Goal: Use online tool/utility: Utilize a website feature to perform a specific function

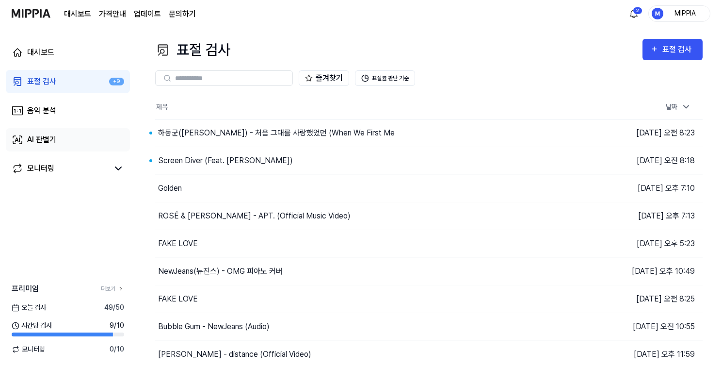
click at [99, 140] on link "AI 판별기" at bounding box center [68, 139] width 124 height 23
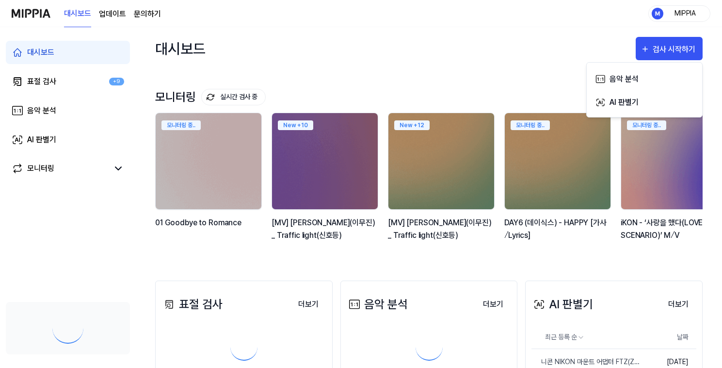
click at [55, 122] on div "대시보드 표절 검사 +9 음악 분석 AI 판별기 모니터링" at bounding box center [68, 110] width 136 height 167
click at [59, 137] on link "AI 판별기" at bounding box center [68, 139] width 124 height 23
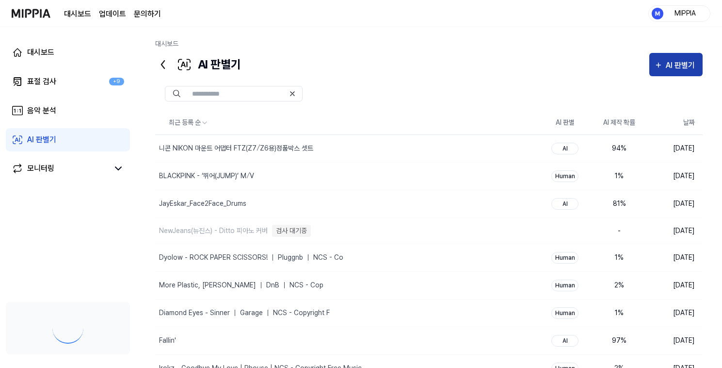
click at [673, 65] on div "AI 판별기" at bounding box center [682, 65] width 32 height 13
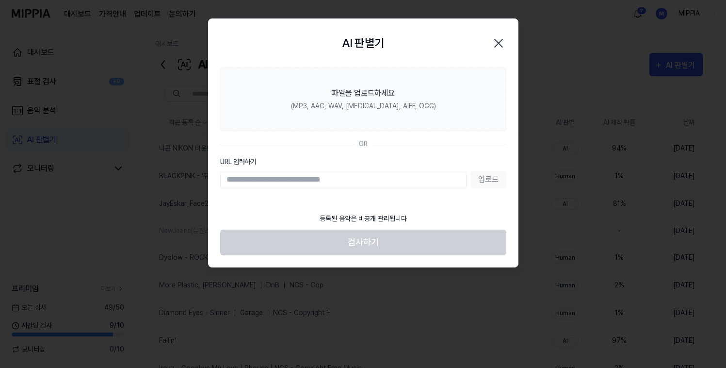
click at [400, 182] on input "URL 입력하기" at bounding box center [343, 179] width 246 height 17
paste input "**********"
type input "**********"
click at [491, 182] on button "업로드" at bounding box center [489, 179] width 36 height 17
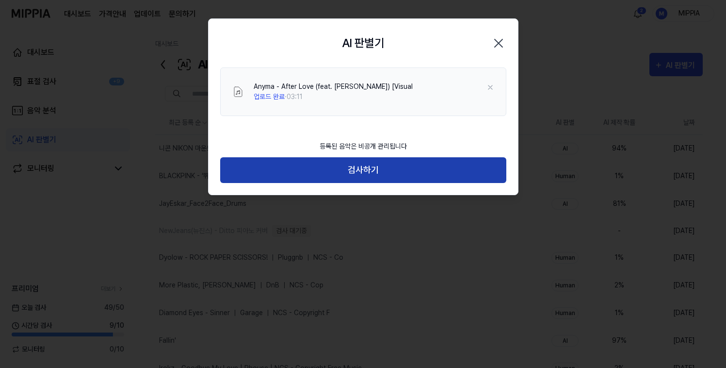
click at [401, 170] on button "검사하기" at bounding box center [363, 170] width 286 height 26
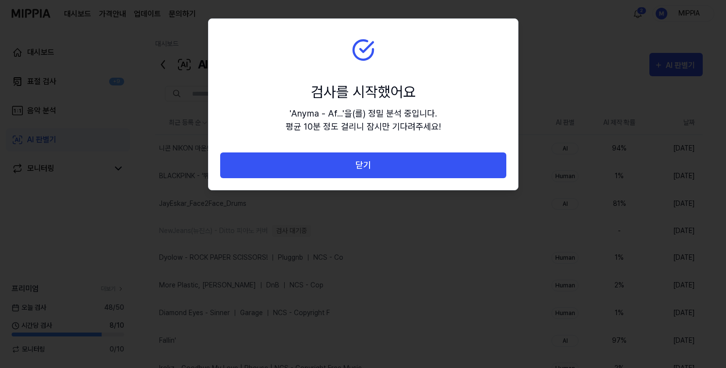
click at [401, 170] on button "닫기" at bounding box center [363, 165] width 286 height 26
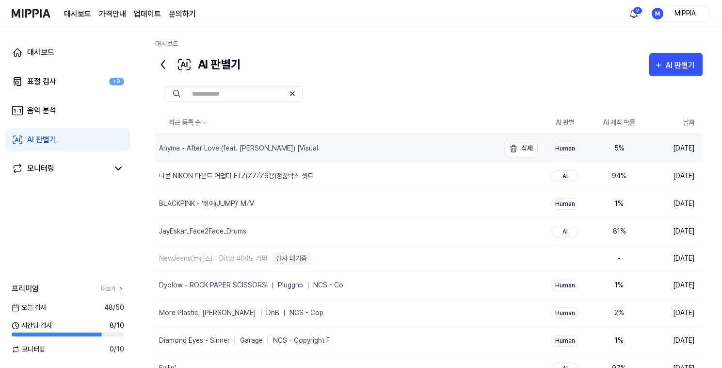
click at [355, 140] on div "Anyma - After Love (feat. [PERSON_NAME]) [Visual" at bounding box center [327, 148] width 344 height 27
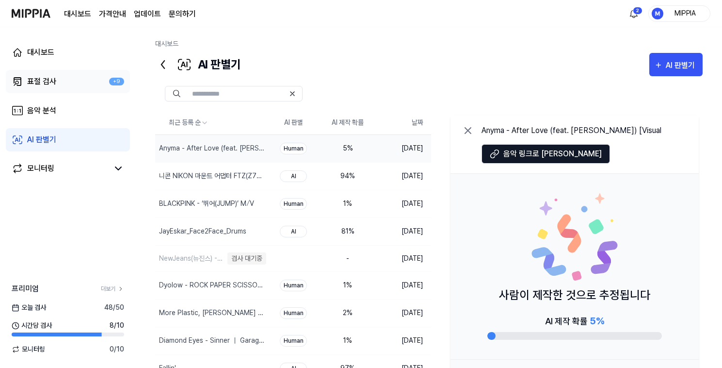
click at [85, 77] on link "표절 검사 +9" at bounding box center [68, 81] width 124 height 23
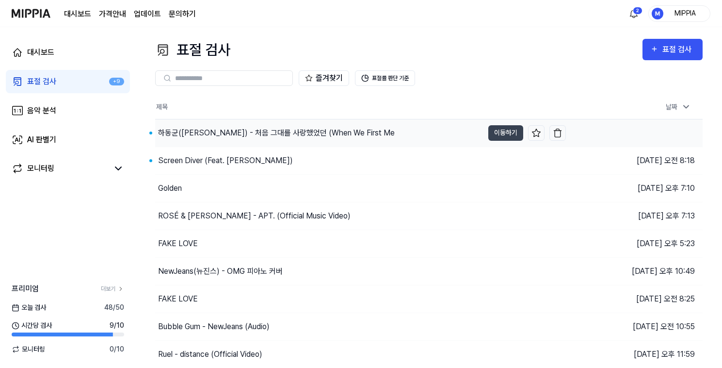
click at [274, 136] on div "하동균([PERSON_NAME]) - 처음 그대를 사랑했었던 (When We First Me" at bounding box center [276, 133] width 237 height 12
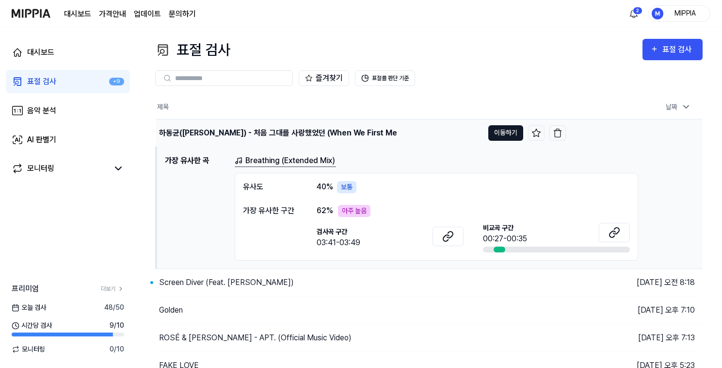
click at [502, 129] on button "이동하기" at bounding box center [505, 133] width 35 height 16
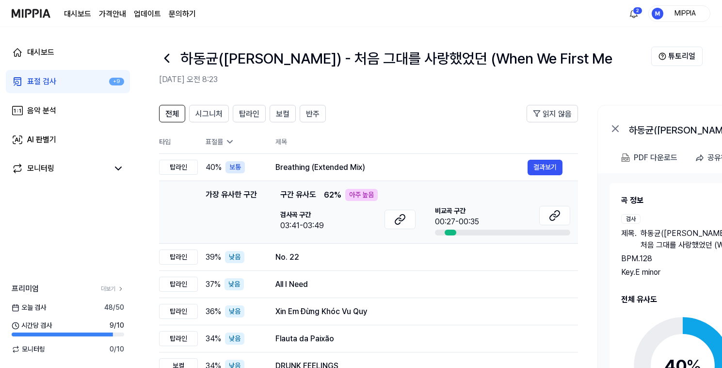
click at [59, 81] on link "표절 검사 +9" at bounding box center [68, 81] width 124 height 23
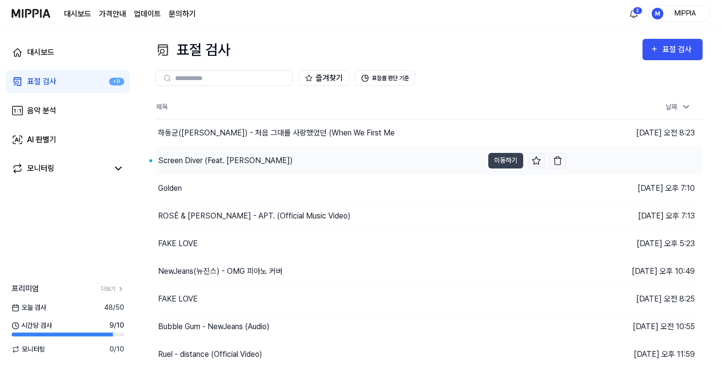
click at [283, 161] on div "Screen Diver (Feat. [PERSON_NAME])" at bounding box center [319, 160] width 328 height 27
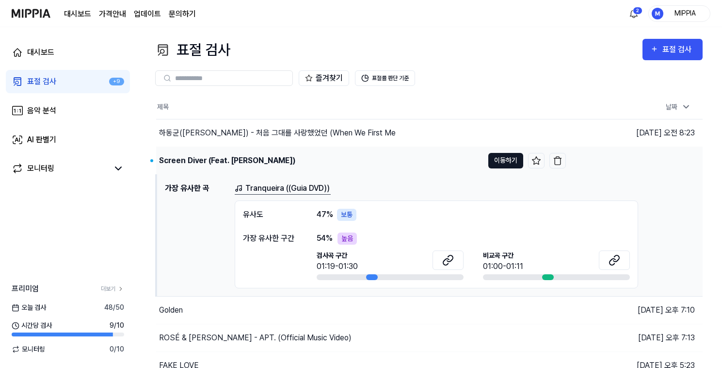
click at [512, 161] on button "이동하기" at bounding box center [505, 161] width 35 height 16
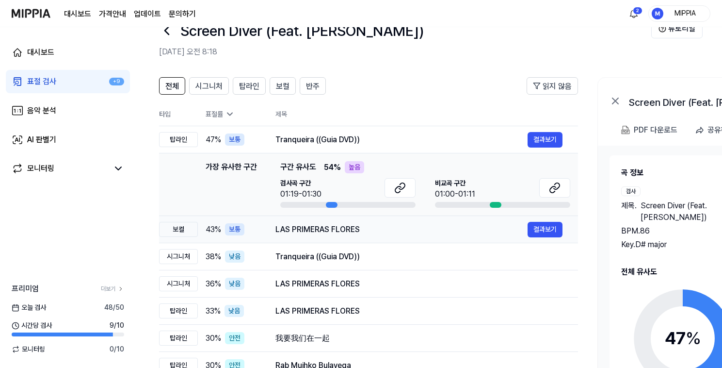
scroll to position [45, 0]
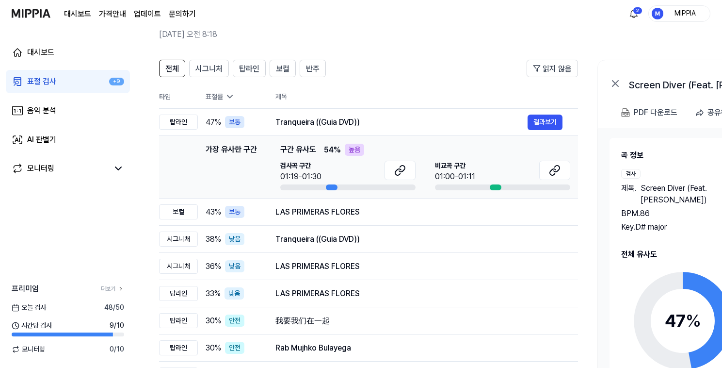
click at [58, 78] on link "표절 검사 +9" at bounding box center [68, 81] width 124 height 23
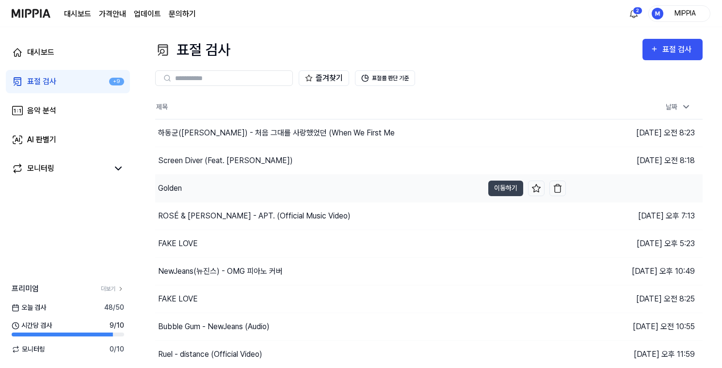
click at [299, 188] on div "Golden" at bounding box center [319, 188] width 328 height 27
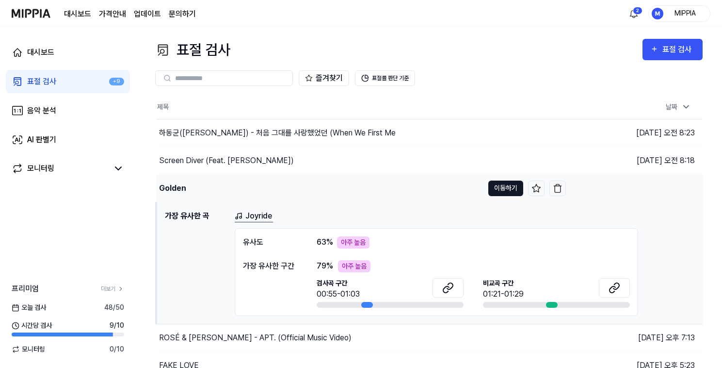
click at [506, 191] on button "이동하기" at bounding box center [505, 188] width 35 height 16
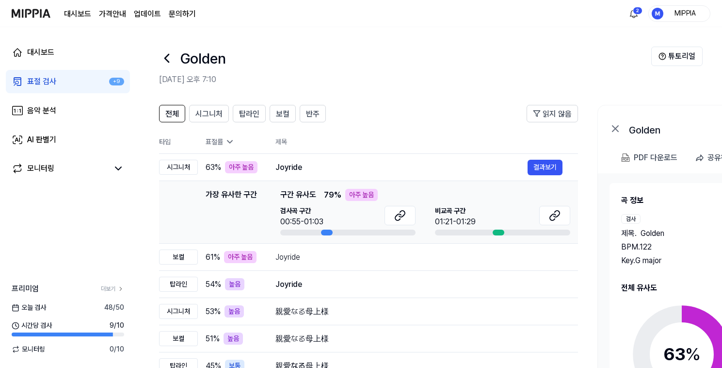
click at [75, 73] on link "표절 검사 +9" at bounding box center [68, 81] width 124 height 23
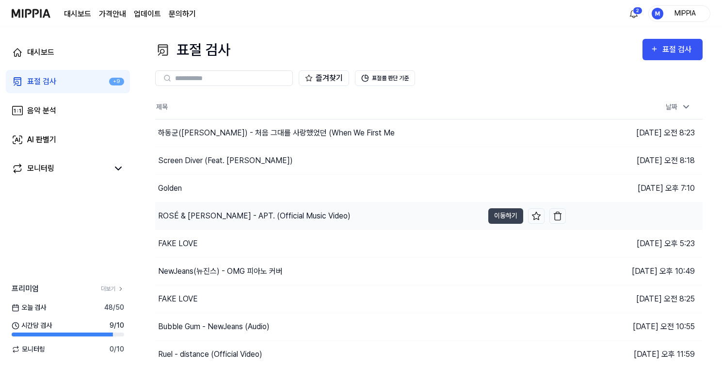
click at [339, 218] on div "ROSÉ & [PERSON_NAME] - APT. (Official Music Video)" at bounding box center [319, 215] width 328 height 27
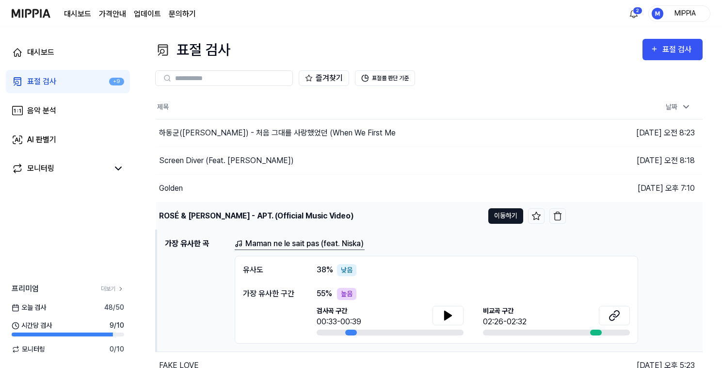
click at [500, 214] on button "이동하기" at bounding box center [505, 216] width 35 height 16
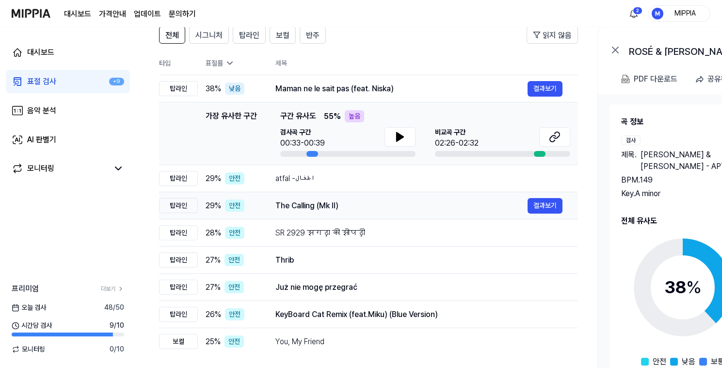
scroll to position [41, 0]
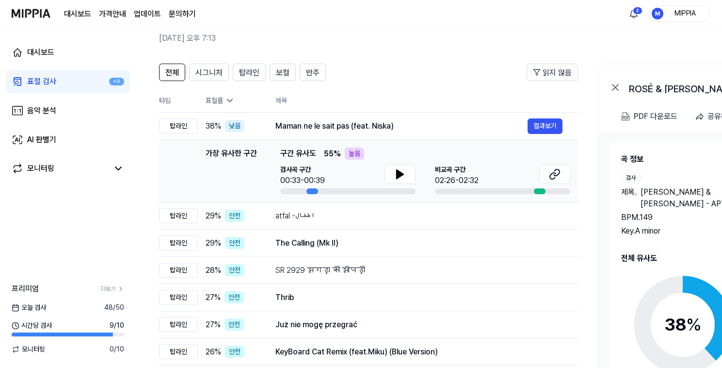
click at [76, 81] on link "표절 검사 +9" at bounding box center [68, 81] width 124 height 23
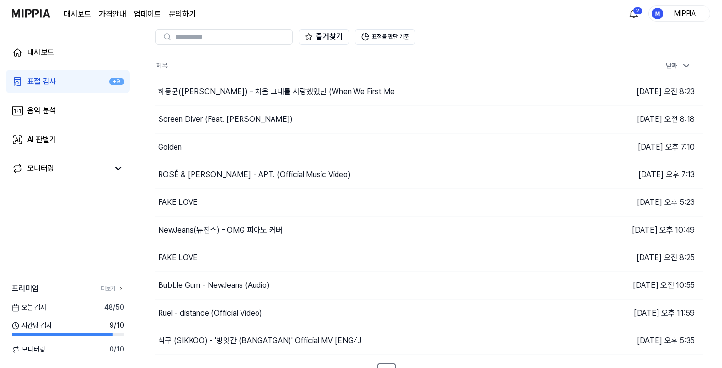
scroll to position [0, 0]
